Goal: Entertainment & Leisure: Consume media (video, audio)

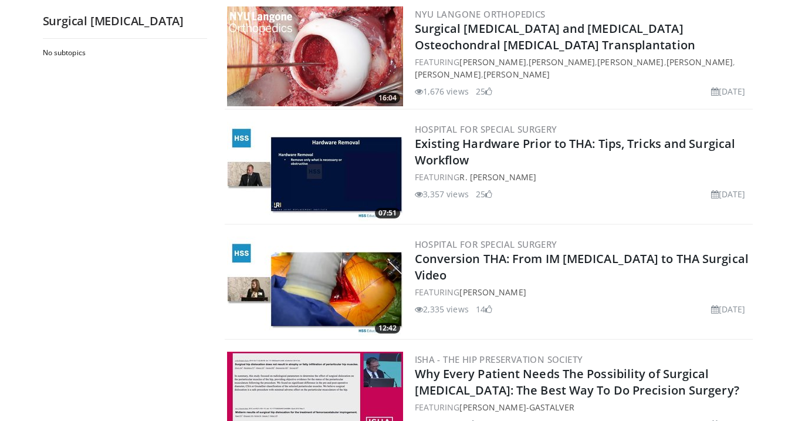
scroll to position [674, 0]
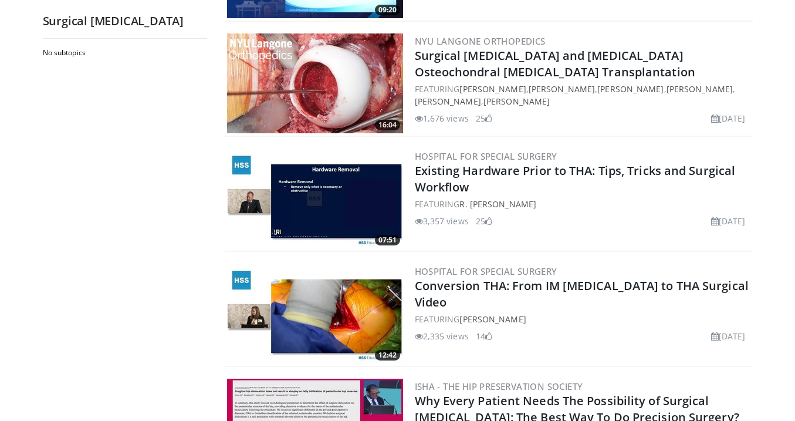
click at [375, 87] on img at bounding box center [315, 83] width 176 height 100
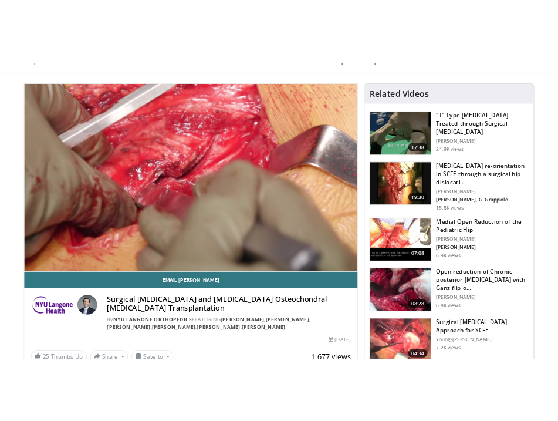
scroll to position [70, 0]
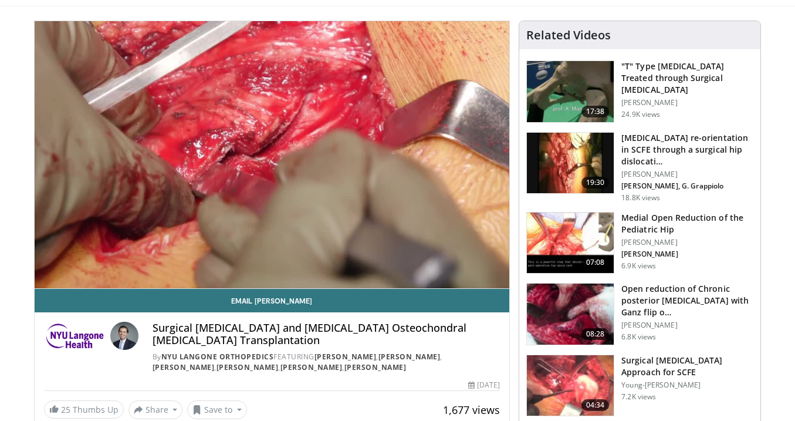
click at [499, 279] on div "10 seconds Tap to unmute" at bounding box center [272, 154] width 475 height 267
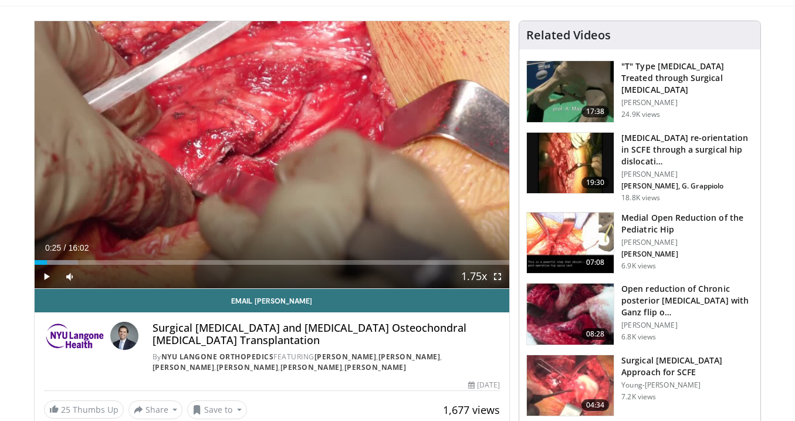
click at [495, 281] on span "Video Player" at bounding box center [497, 276] width 23 height 23
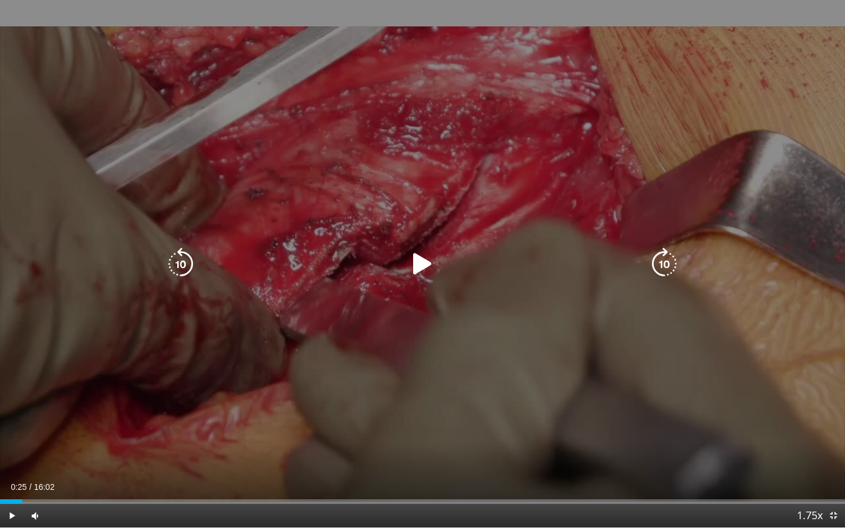
click at [435, 262] on icon "Video Player" at bounding box center [422, 264] width 33 height 33
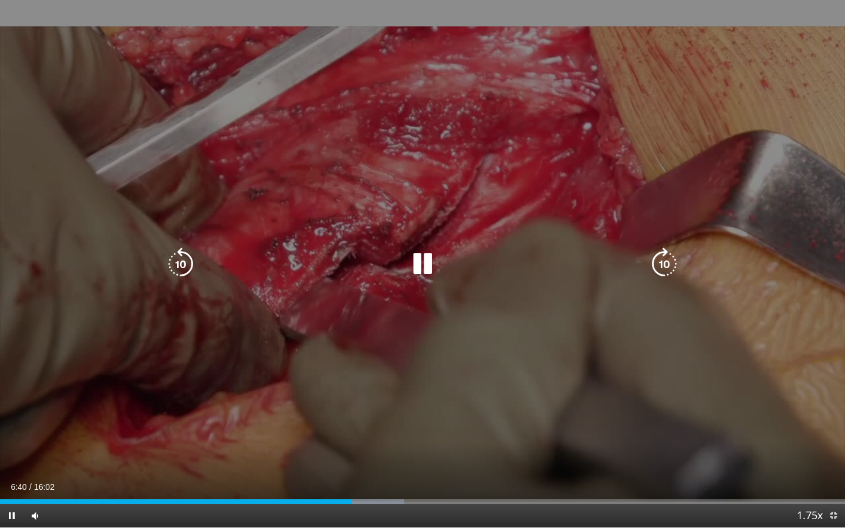
click at [410, 270] on icon "Video Player" at bounding box center [422, 264] width 33 height 33
click at [419, 258] on icon "Video Player" at bounding box center [422, 264] width 33 height 33
click at [194, 268] on icon "Video Player" at bounding box center [180, 264] width 33 height 33
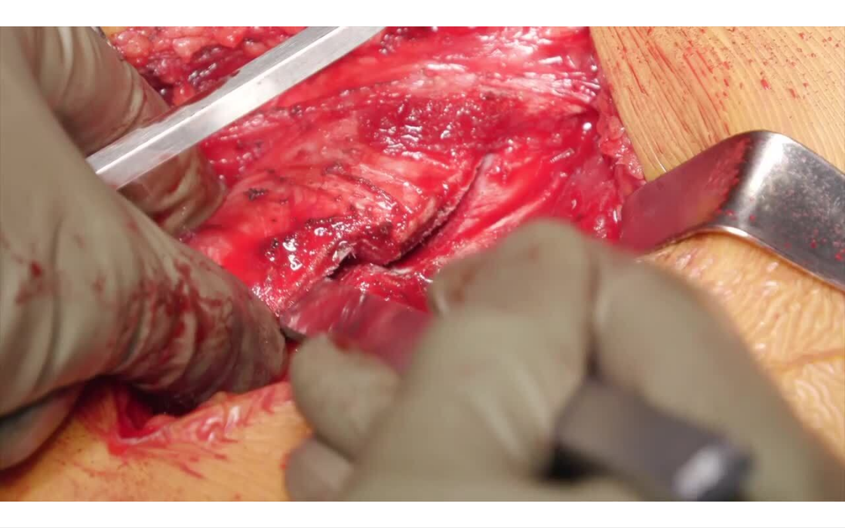
click at [194, 268] on div "30 seconds Tap to unmute" at bounding box center [422, 263] width 845 height 527
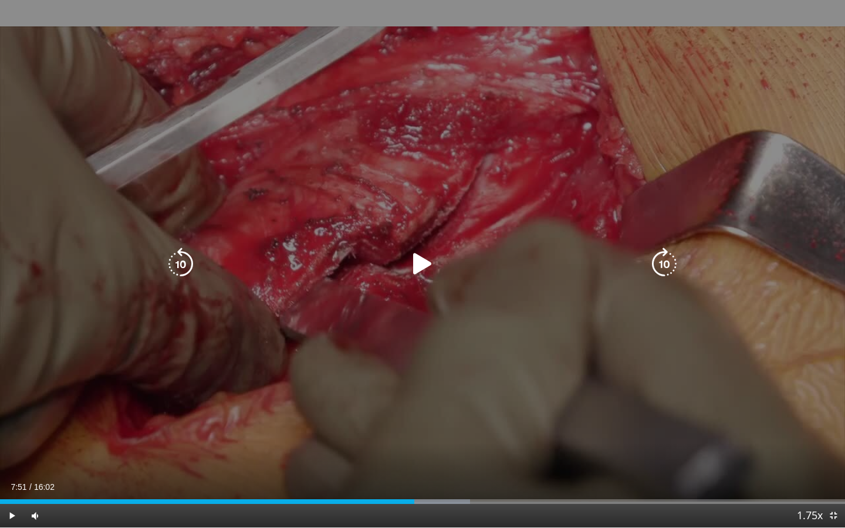
click at [431, 268] on icon "Video Player" at bounding box center [422, 264] width 33 height 33
click at [181, 265] on icon "Video Player" at bounding box center [180, 264] width 33 height 33
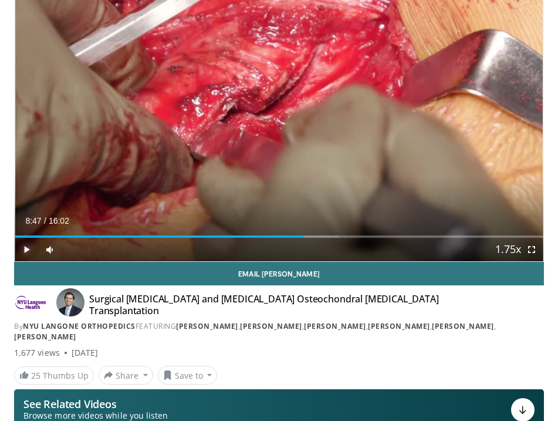
click at [26, 250] on span "Video Player" at bounding box center [26, 249] width 23 height 23
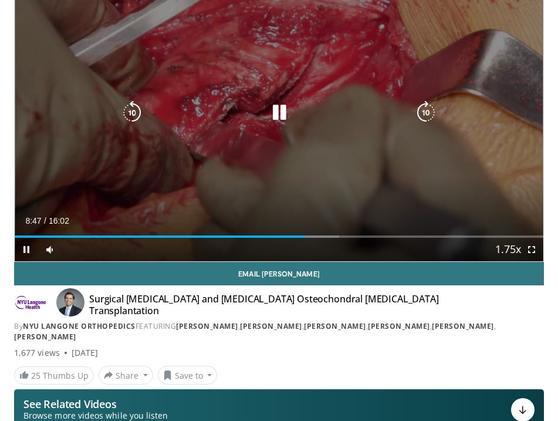
click at [136, 109] on icon "Video Player" at bounding box center [131, 112] width 23 height 23
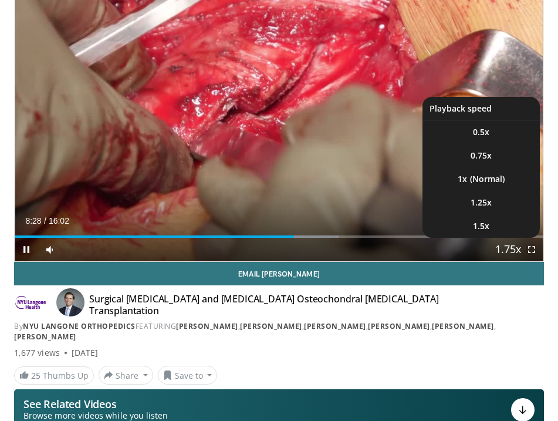
click at [500, 249] on span "Video Player" at bounding box center [508, 249] width 16 height 23
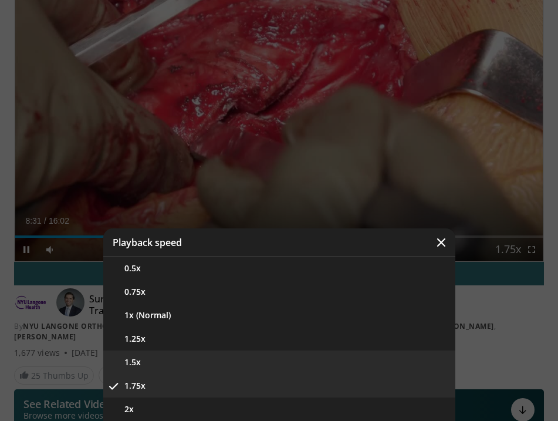
click at [138, 364] on button "1.5x" at bounding box center [279, 361] width 352 height 23
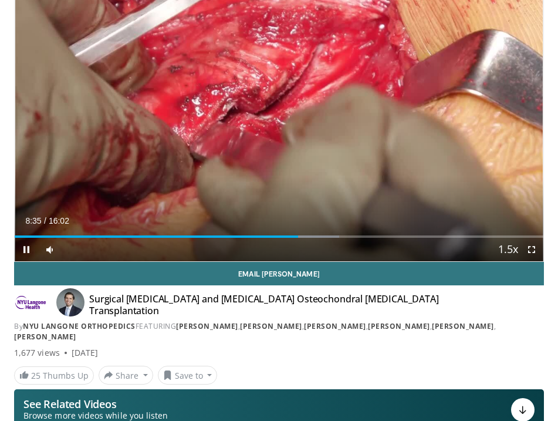
click at [273, 238] on div "Current Time 8:35 / Duration 16:02 Pause Skip Backward Skip Forward Mute Loaded…" at bounding box center [279, 249] width 529 height 23
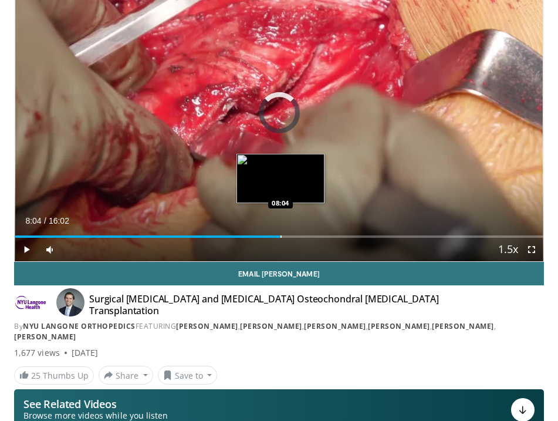
click at [280, 235] on div "Progress Bar" at bounding box center [280, 236] width 1 height 2
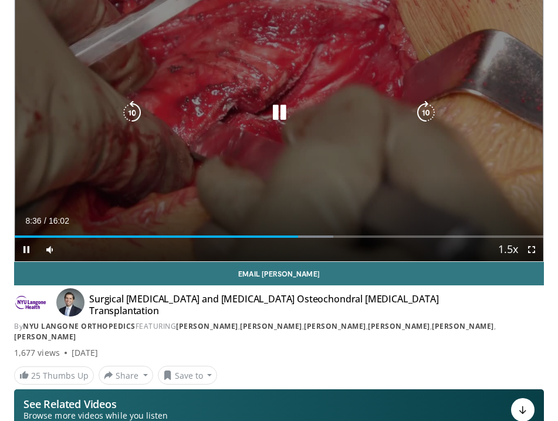
click at [139, 124] on icon "Video Player" at bounding box center [131, 112] width 23 height 23
click at [139, 123] on icon "Video Player" at bounding box center [131, 112] width 23 height 23
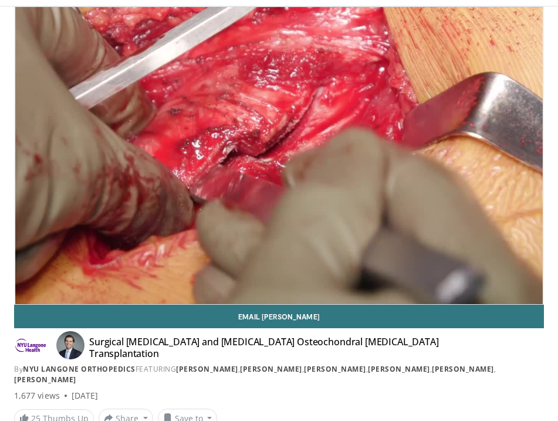
scroll to position [19, 0]
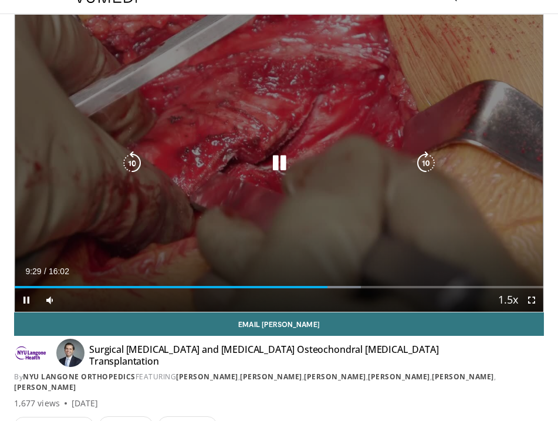
click at [281, 157] on icon "Video Player" at bounding box center [279, 162] width 23 height 23
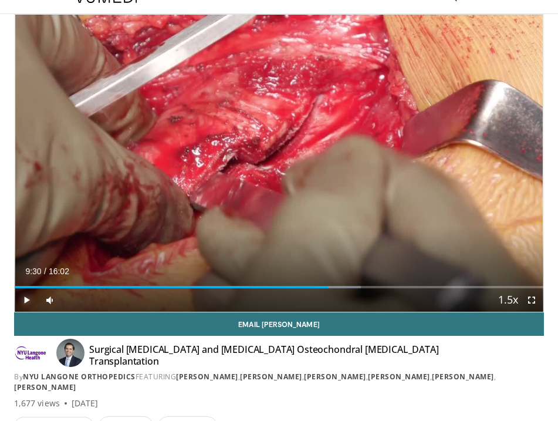
click at [24, 300] on span "Video Player" at bounding box center [26, 299] width 23 height 23
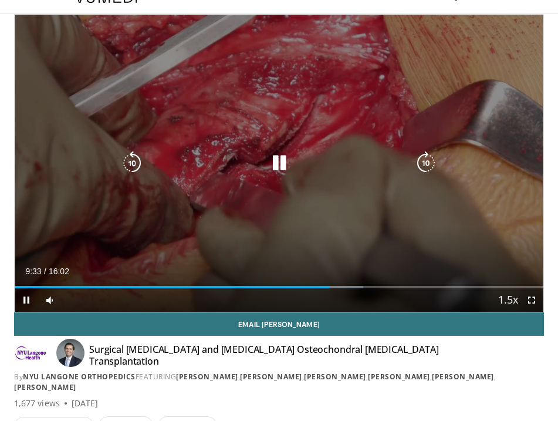
click at [280, 167] on icon "Video Player" at bounding box center [279, 162] width 23 height 23
click at [268, 151] on button "Video Player" at bounding box center [279, 162] width 23 height 23
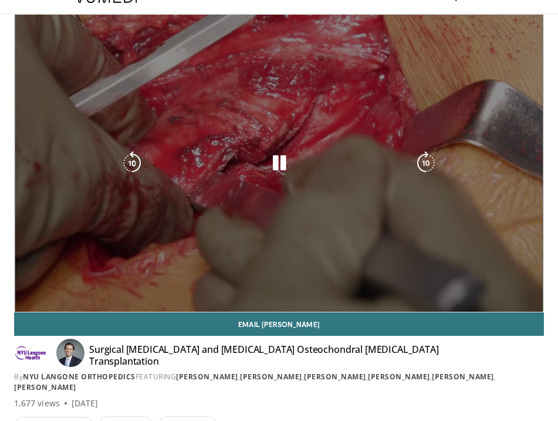
click at [268, 151] on button "Video Player" at bounding box center [279, 162] width 23 height 23
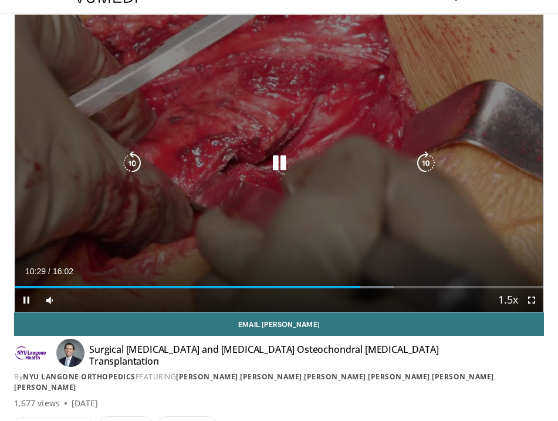
click at [284, 159] on icon "Video Player" at bounding box center [279, 162] width 23 height 23
click at [289, 139] on div "20 seconds Tap to unmute" at bounding box center [279, 163] width 529 height 297
click at [274, 157] on icon "Video Player" at bounding box center [279, 162] width 23 height 23
click at [287, 162] on icon "Video Player" at bounding box center [279, 162] width 23 height 23
click at [282, 163] on icon "Video Player" at bounding box center [279, 162] width 23 height 23
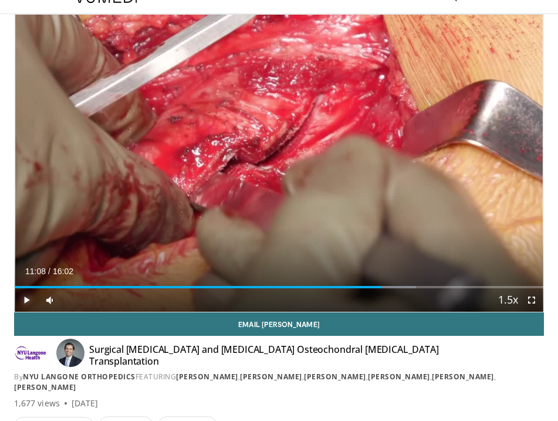
click at [26, 301] on span "Video Player" at bounding box center [26, 299] width 23 height 23
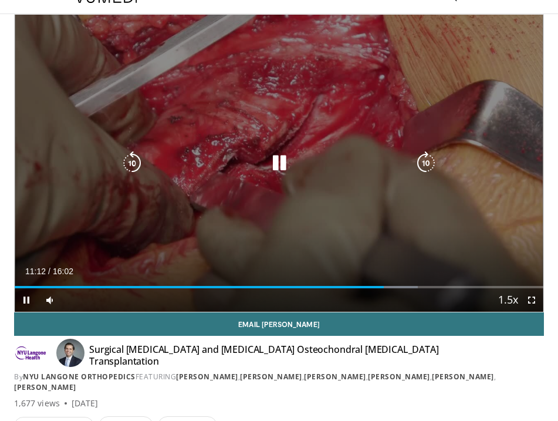
click at [137, 158] on icon "Video Player" at bounding box center [131, 162] width 23 height 23
click at [281, 109] on div "10 seconds Tap to unmute" at bounding box center [279, 163] width 529 height 297
click at [293, 185] on div "10 seconds Tap to unmute" at bounding box center [279, 163] width 529 height 297
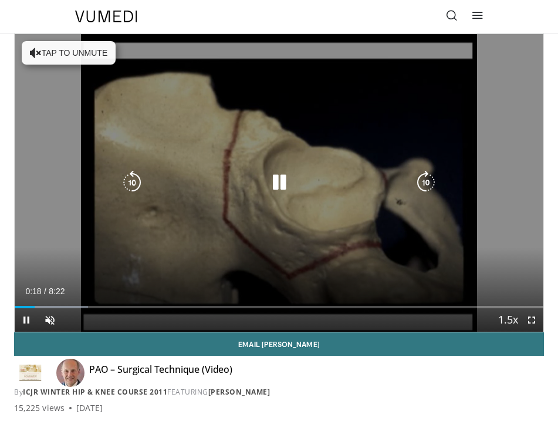
click at [42, 53] on button "Tap to unmute" at bounding box center [69, 52] width 94 height 23
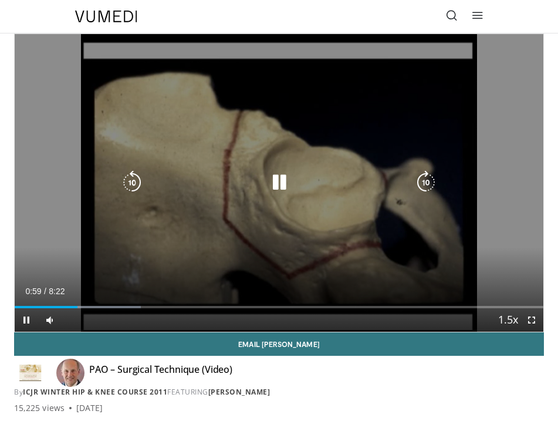
click at [231, 195] on div "10 seconds Tap to unmute" at bounding box center [279, 182] width 529 height 297
click at [261, 191] on div "Video Player" at bounding box center [278, 182] width 317 height 23
click at [285, 192] on icon "Video Player" at bounding box center [279, 182] width 23 height 23
click at [275, 162] on div "10 seconds Tap to unmute" at bounding box center [279, 182] width 529 height 297
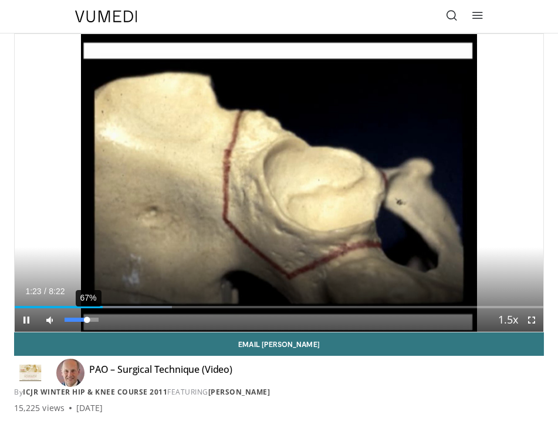
click at [86, 318] on div "Volume Level" at bounding box center [76, 319] width 22 height 4
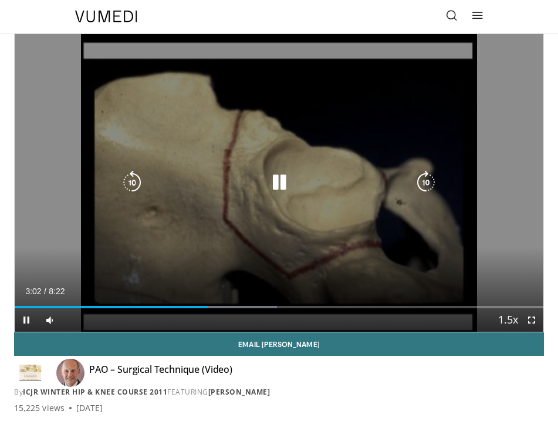
click at [136, 190] on icon "Video Player" at bounding box center [131, 182] width 23 height 23
click at [275, 183] on icon "Video Player" at bounding box center [279, 182] width 23 height 23
click at [289, 171] on icon "Video Player" at bounding box center [279, 182] width 23 height 23
click at [267, 196] on div "10 seconds Tap to unmute" at bounding box center [279, 182] width 529 height 297
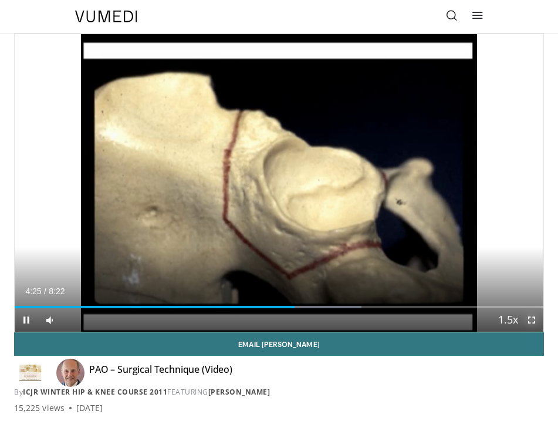
click at [531, 324] on span "Video Player" at bounding box center [531, 319] width 23 height 23
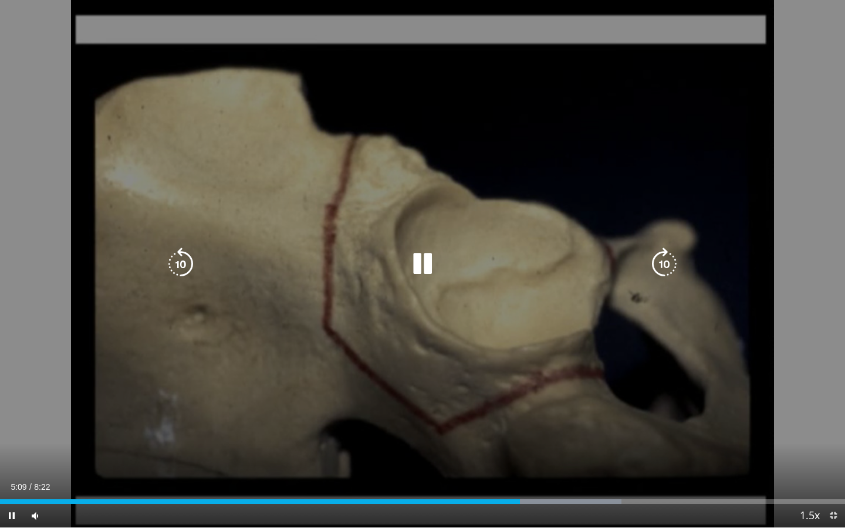
click at [414, 260] on icon "Video Player" at bounding box center [422, 264] width 33 height 33
